Goal: Transaction & Acquisition: Purchase product/service

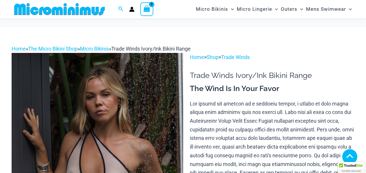
scroll to position [148, 0]
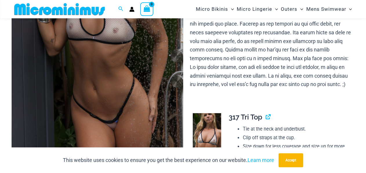
click at [99, 79] on img at bounding box center [98, 32] width 172 height 257
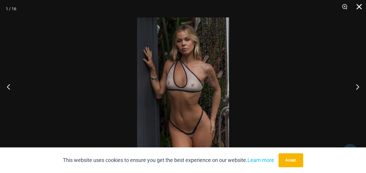
click at [361, 6] on button "Close" at bounding box center [357, 8] width 15 height 17
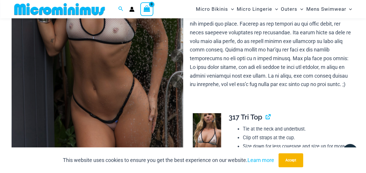
click at [210, 122] on img at bounding box center [207, 134] width 28 height 42
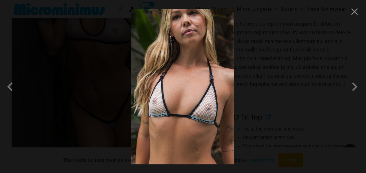
click at [360, 16] on div at bounding box center [183, 86] width 366 height 173
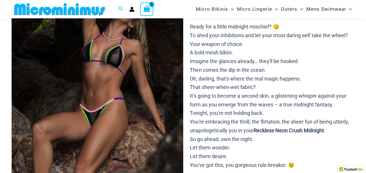
scroll to position [85, 0]
click at [96, 79] on img at bounding box center [98, 96] width 172 height 257
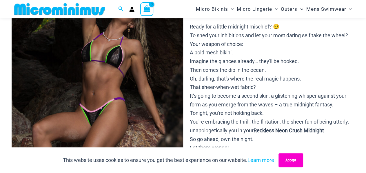
click at [292, 163] on button "Accept" at bounding box center [291, 160] width 25 height 14
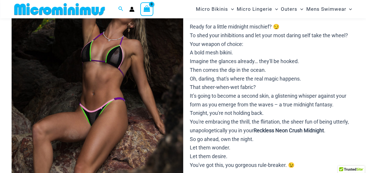
click at [145, 95] on img at bounding box center [98, 96] width 172 height 257
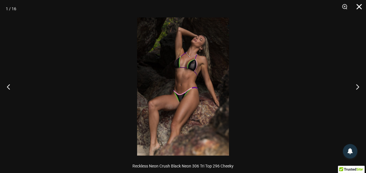
click at [358, 6] on button "Close" at bounding box center [357, 8] width 15 height 17
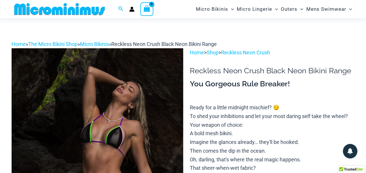
scroll to position [0, 0]
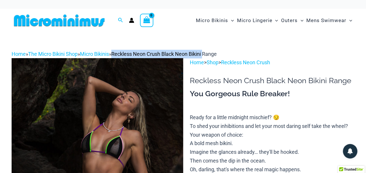
drag, startPoint x: 124, startPoint y: 54, endPoint x: 224, endPoint y: 61, distance: 99.8
click at [217, 52] on span "Reckless Neon Crush Black Neon Bikini Range" at bounding box center [164, 54] width 106 height 6
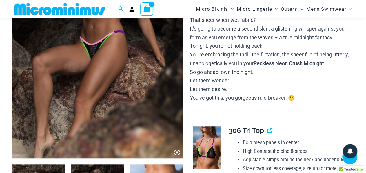
scroll to position [177, 0]
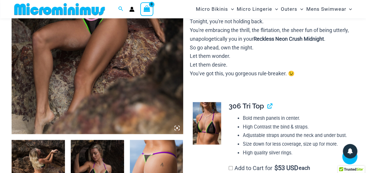
click at [210, 117] on img at bounding box center [207, 123] width 28 height 42
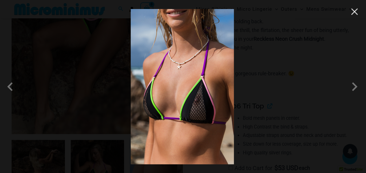
click at [353, 15] on button "Close" at bounding box center [354, 11] width 9 height 9
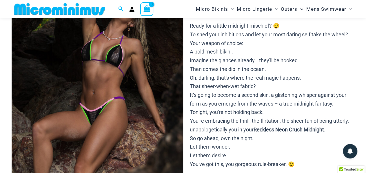
scroll to position [0, 0]
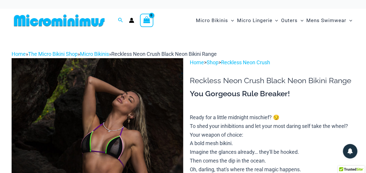
click at [123, 55] on span "Reckless Neon Crush Black Neon Bikini Range" at bounding box center [164, 54] width 106 height 6
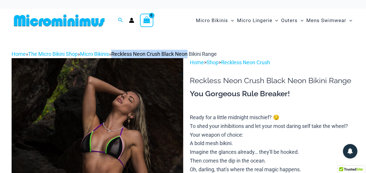
drag, startPoint x: 123, startPoint y: 55, endPoint x: 201, endPoint y: 53, distance: 77.5
click at [201, 53] on span "Reckless Neon Crush Black Neon Bikini Range" at bounding box center [164, 54] width 106 height 6
copy span "Reckless Neon Crush Black Neon"
